Goal: Check status: Check status

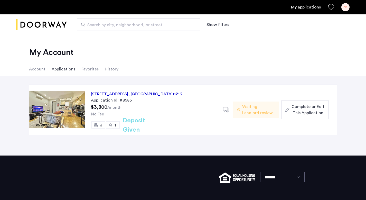
click at [224, 115] on div "[STREET_ADDRESS] Application Id: #8585 $3,800 /month No Fee 3 1 Deposit Given D…" at bounding box center [211, 110] width 252 height 50
drag, startPoint x: 176, startPoint y: 85, endPoint x: 79, endPoint y: 163, distance: 123.8
